Goal: Check status

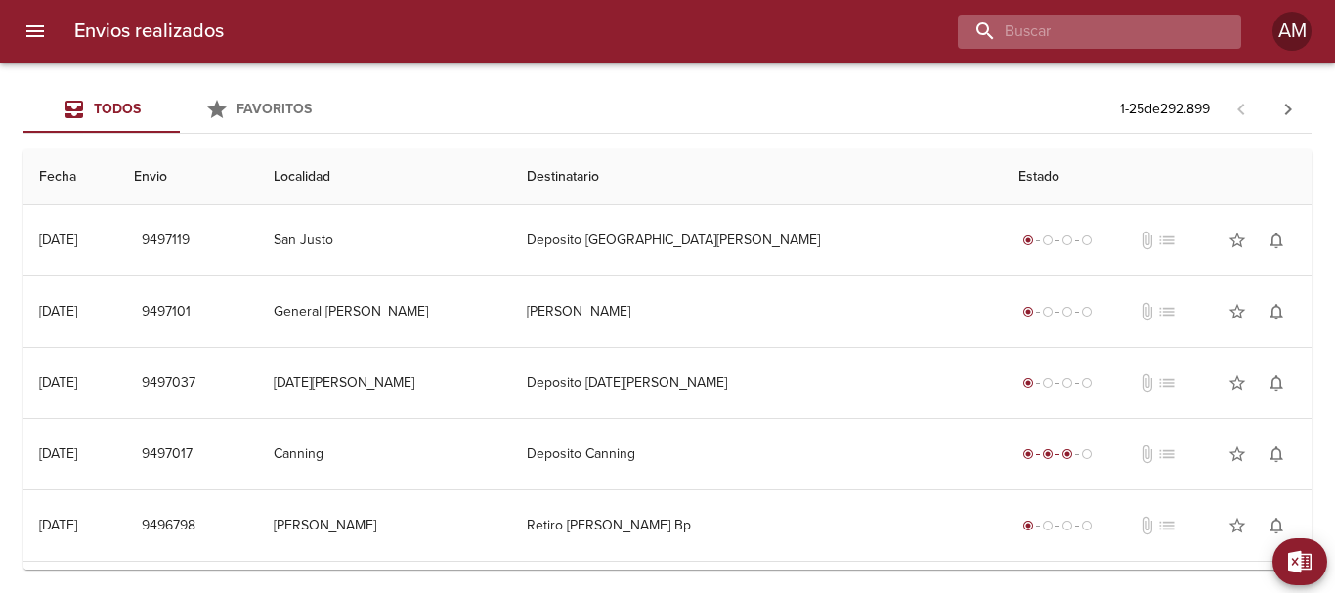
click at [1119, 35] on input "buscar" at bounding box center [1082, 32] width 250 height 34
type input "8906084"
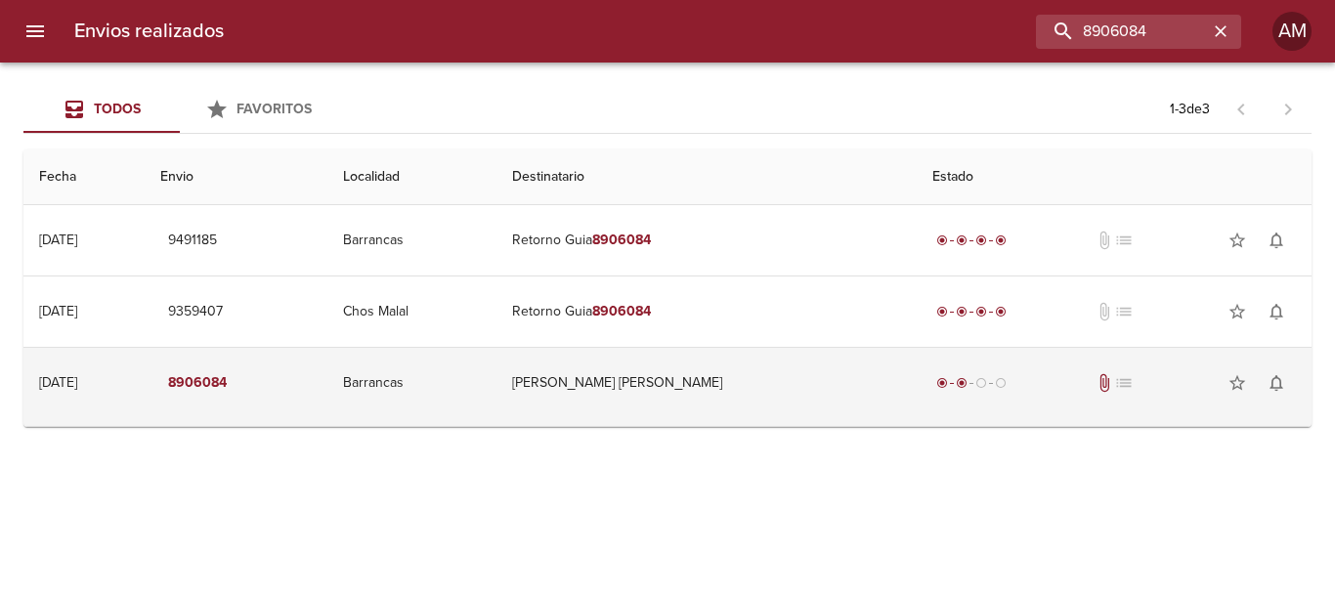
click at [663, 383] on td "[PERSON_NAME] [PERSON_NAME]" at bounding box center [706, 383] width 421 height 70
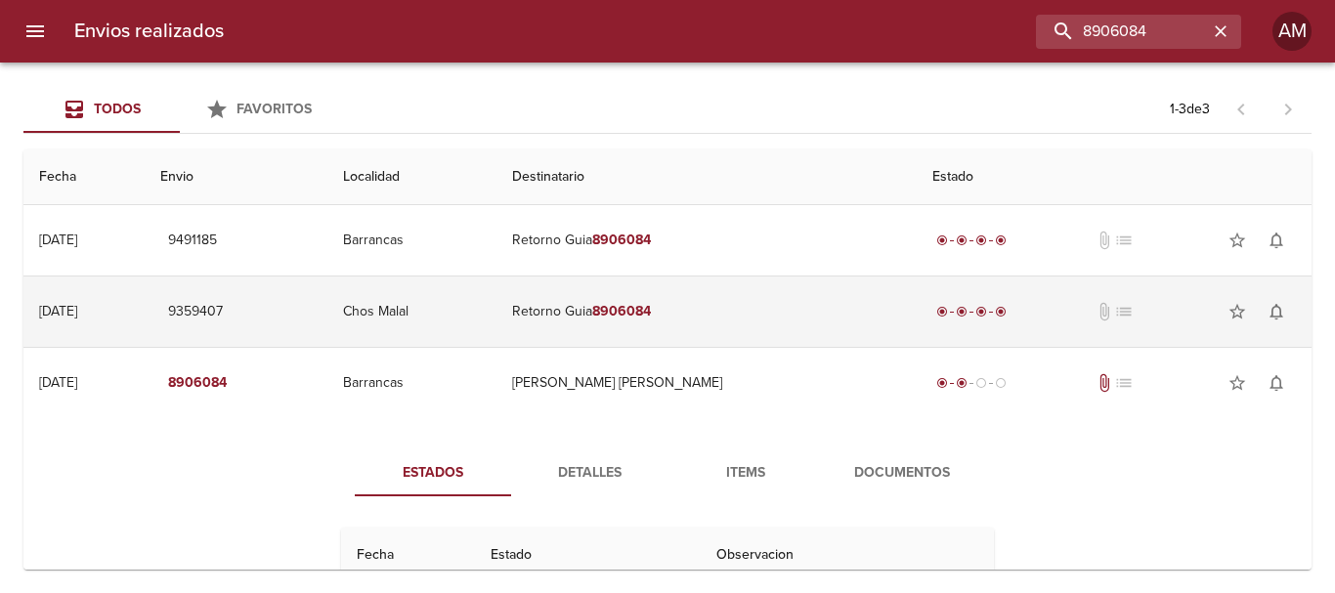
click at [651, 310] on em "8906084" at bounding box center [621, 311] width 59 height 17
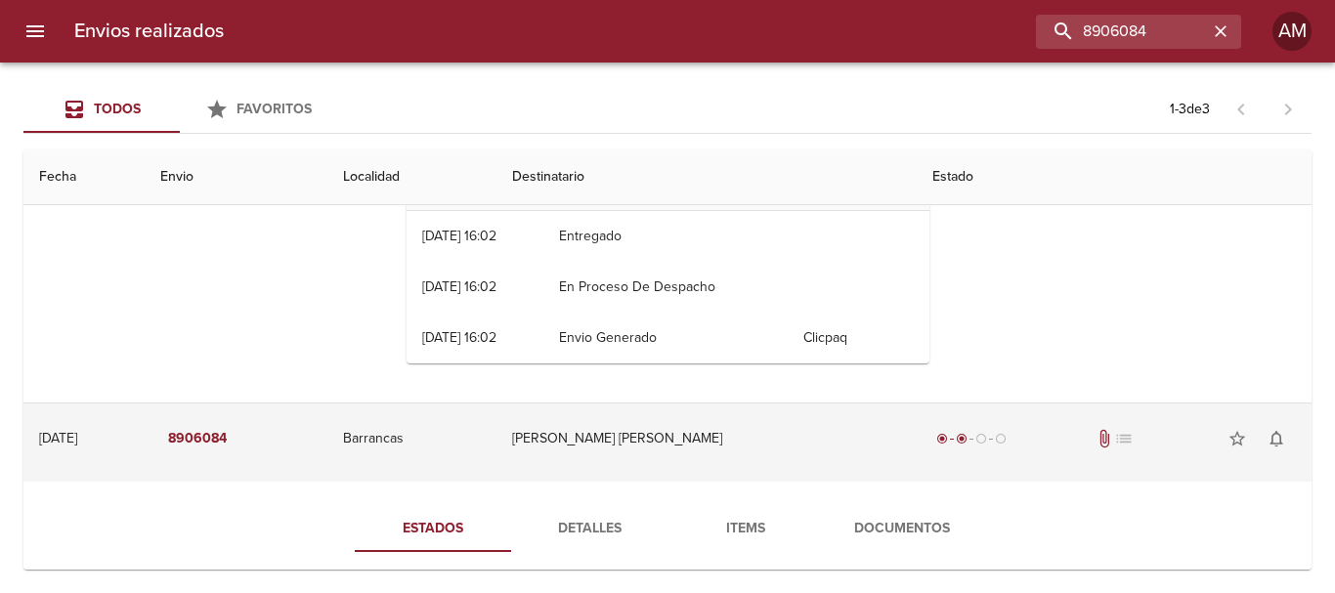
scroll to position [98, 0]
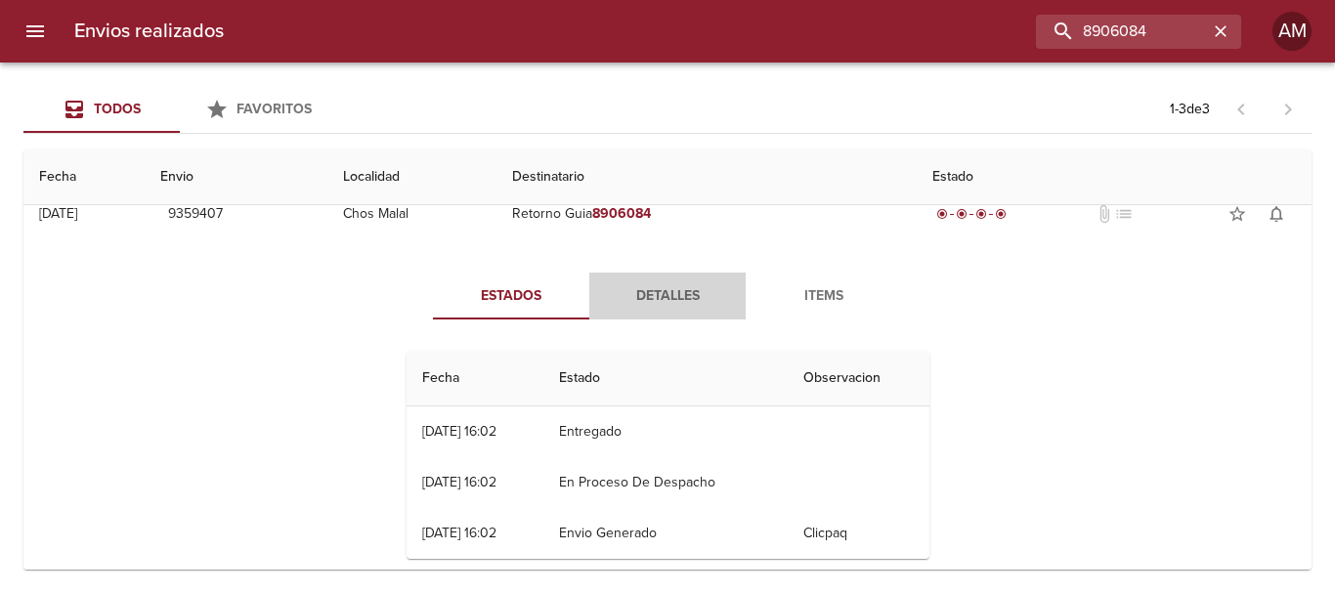
click at [644, 295] on span "Detalles" at bounding box center [667, 296] width 133 height 24
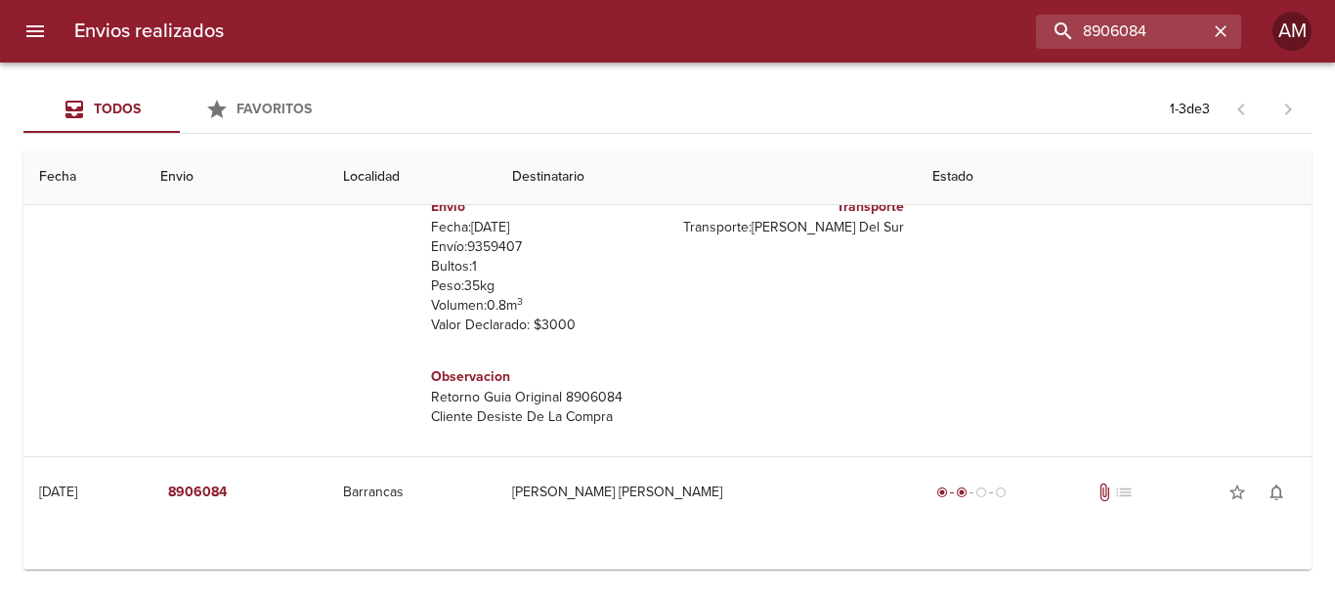
scroll to position [293, 0]
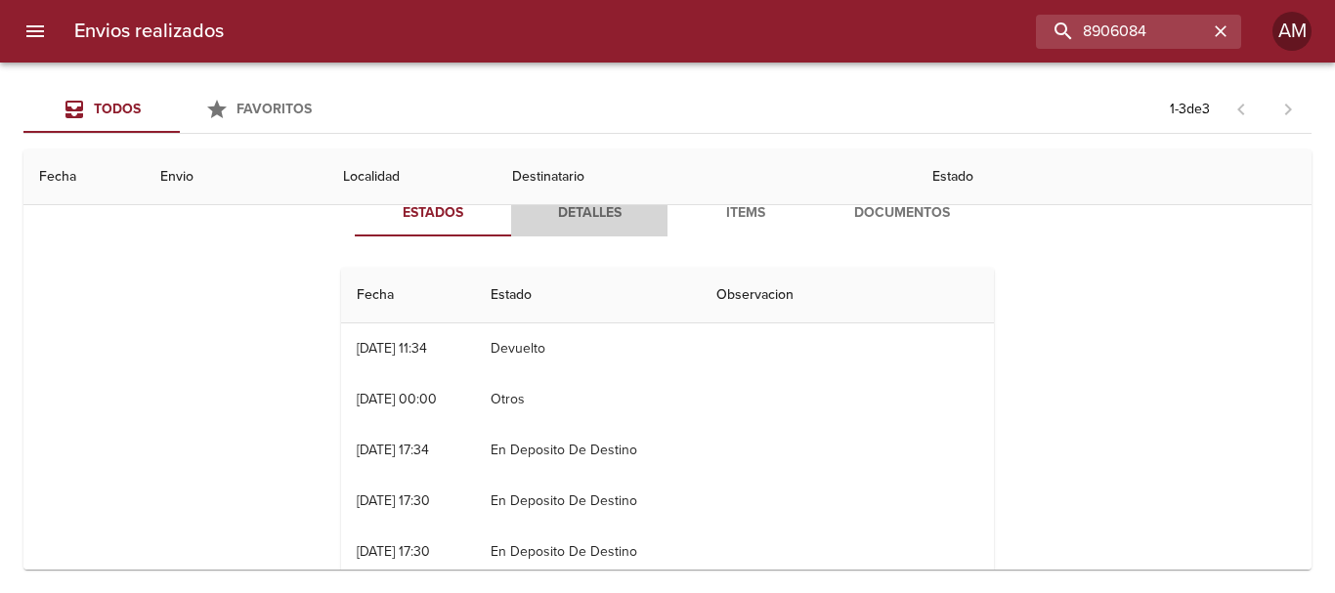
click at [575, 210] on span "Detalles" at bounding box center [589, 213] width 133 height 24
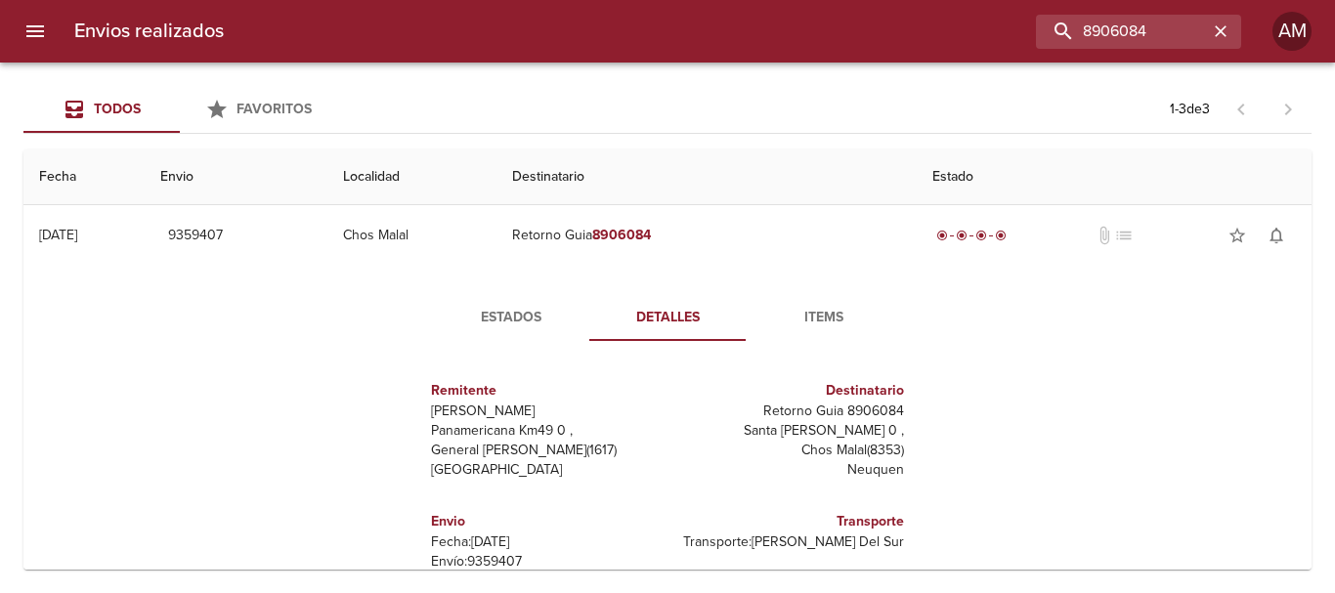
scroll to position [0, 0]
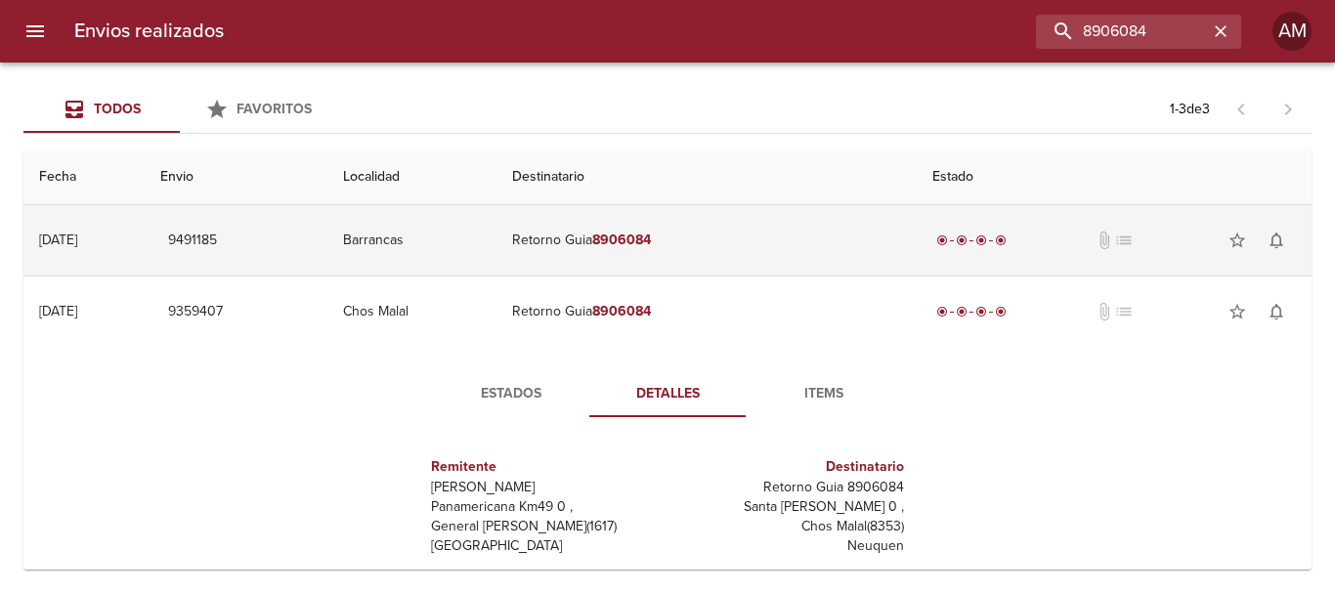
click at [651, 234] on em "8906084" at bounding box center [621, 240] width 59 height 17
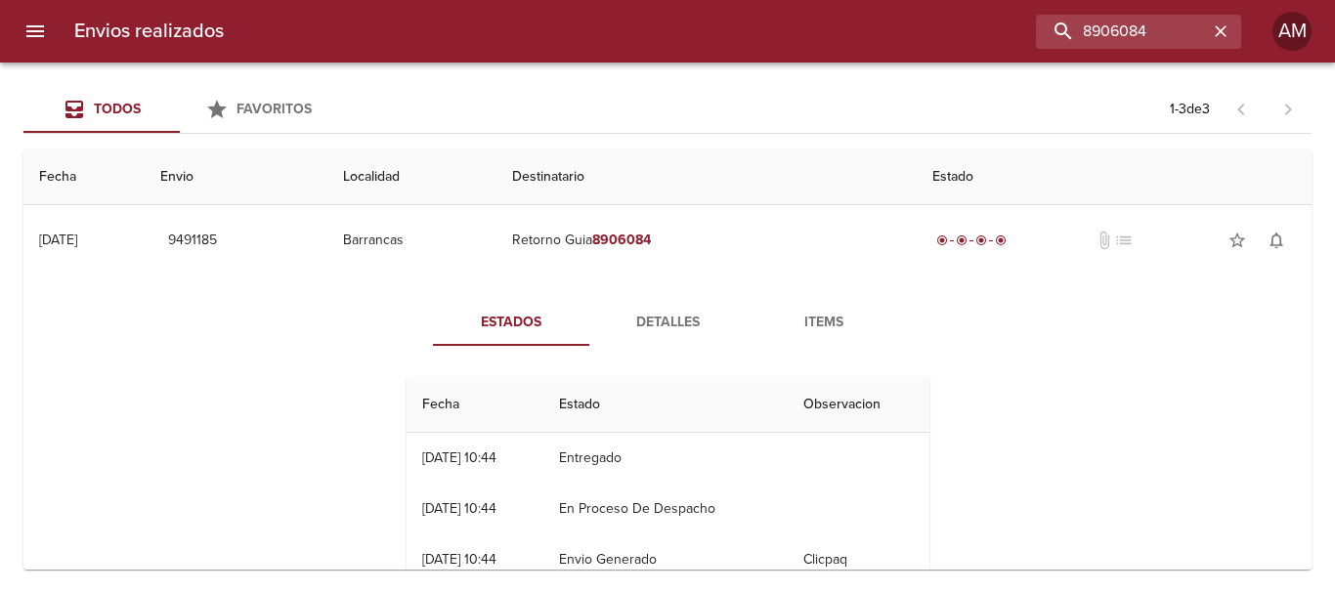
click at [659, 318] on span "Detalles" at bounding box center [667, 323] width 133 height 24
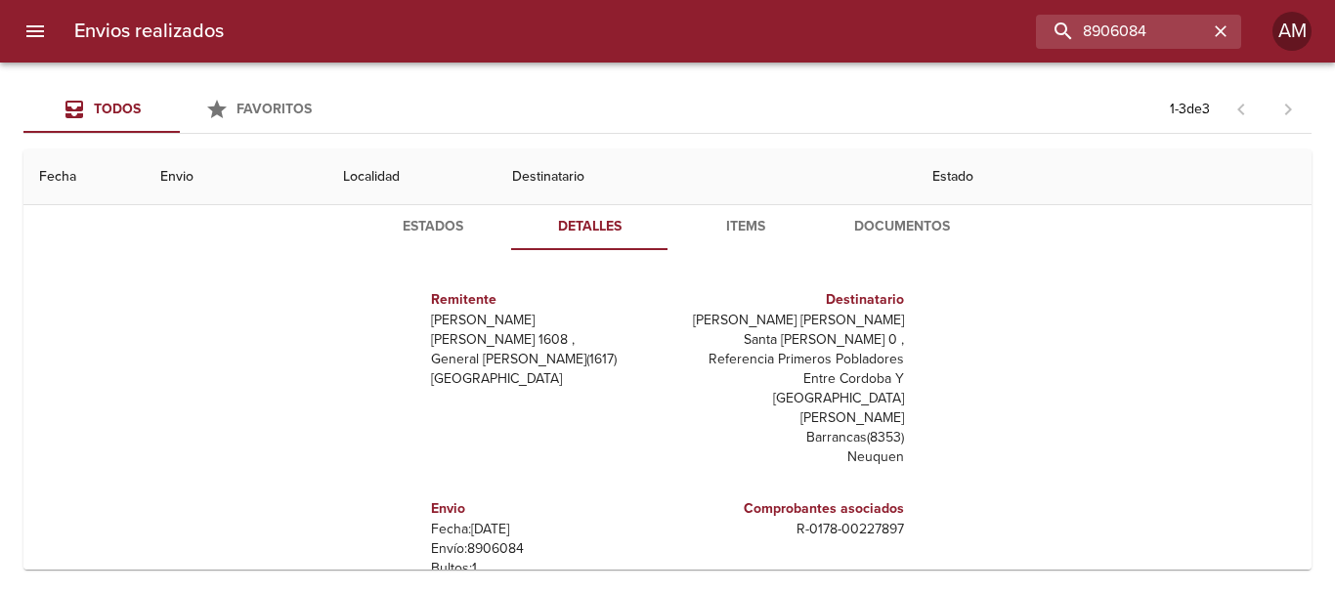
scroll to position [1270, 0]
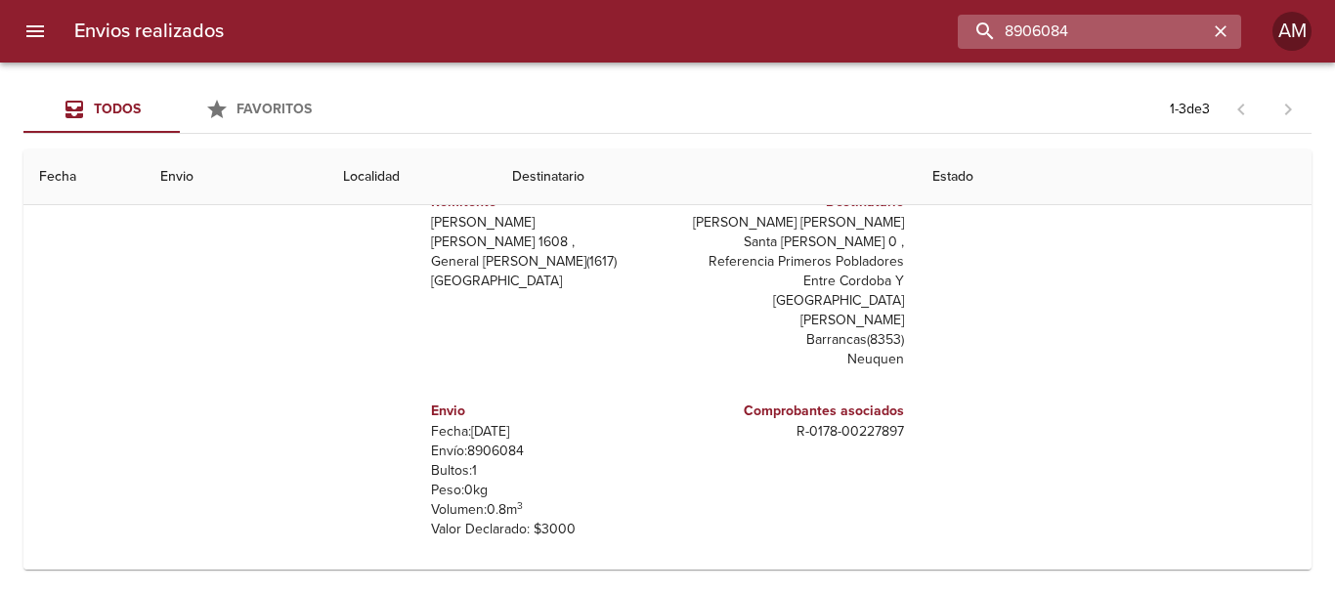
click at [1151, 21] on input "8906084" at bounding box center [1082, 32] width 250 height 34
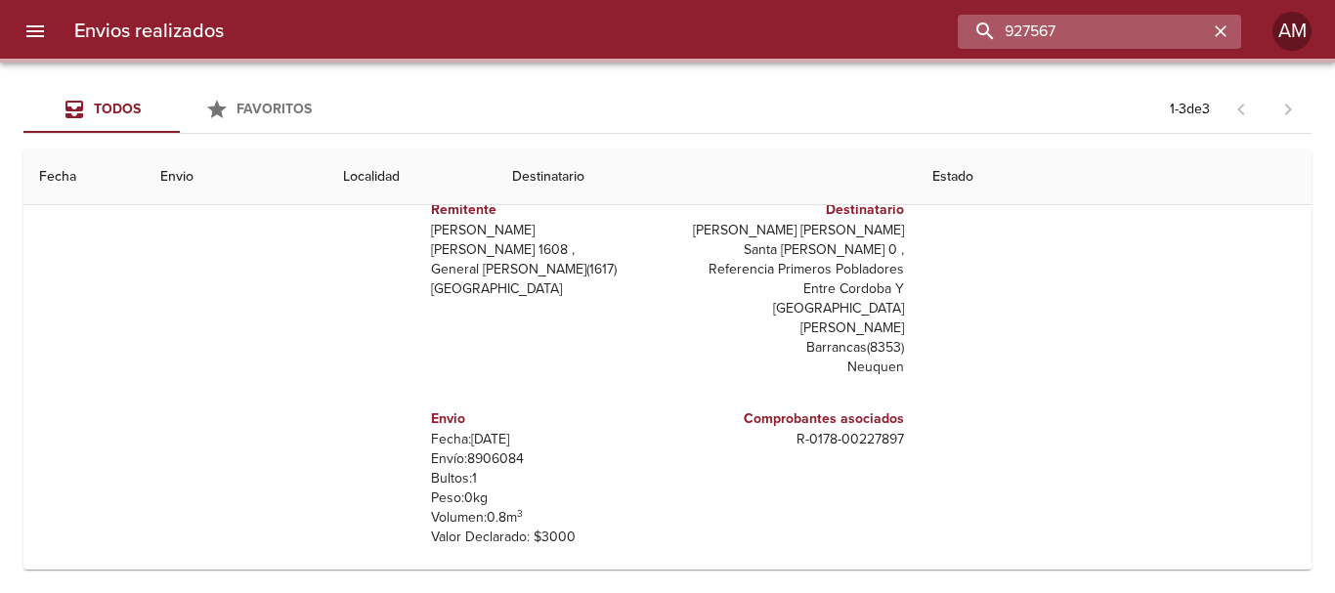
scroll to position [0, 0]
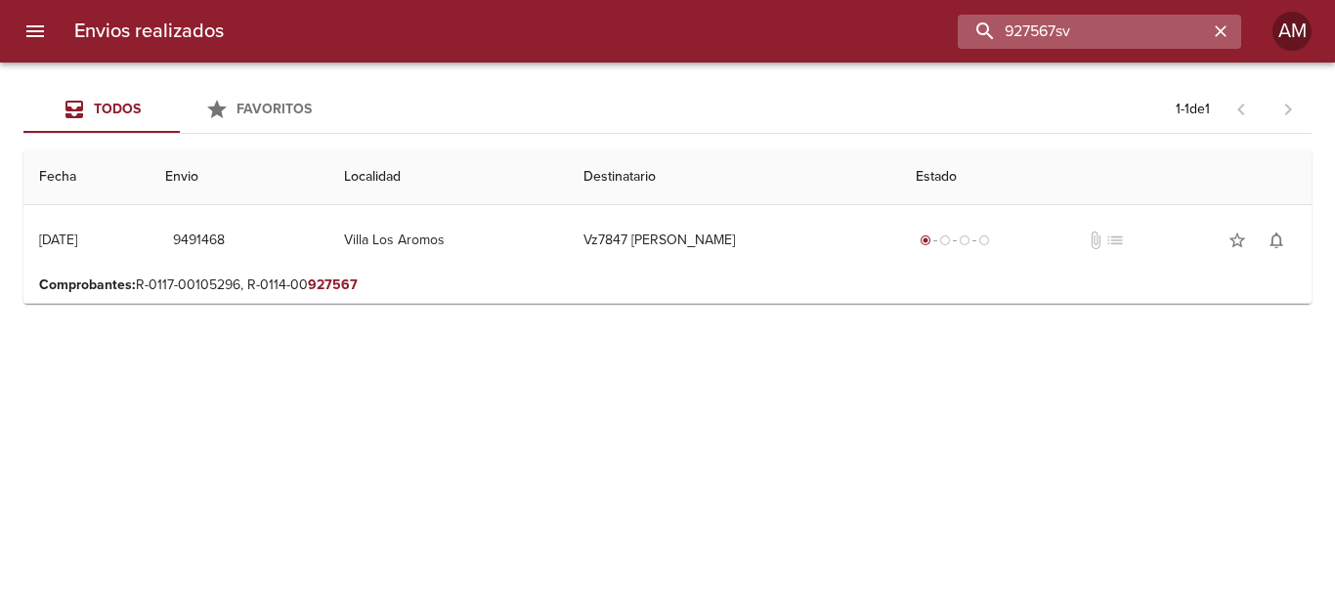
click at [1135, 17] on input "927567sv" at bounding box center [1082, 32] width 250 height 34
click at [1136, 15] on input "927567sv" at bounding box center [1082, 32] width 250 height 34
type input "9332045"
